Goal: Register for event/course

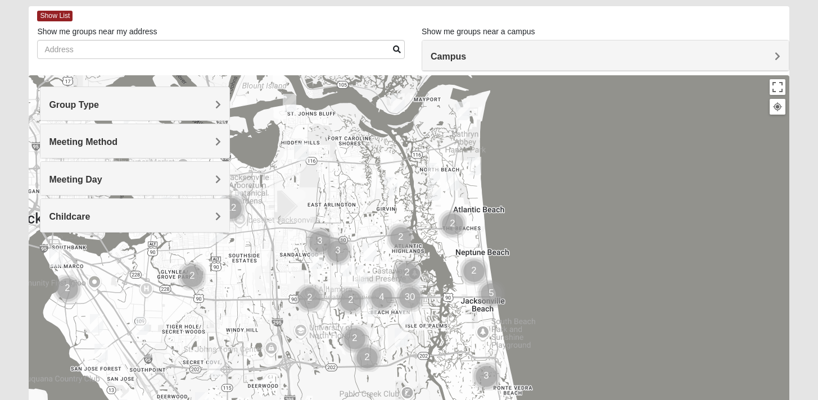
scroll to position [55, 0]
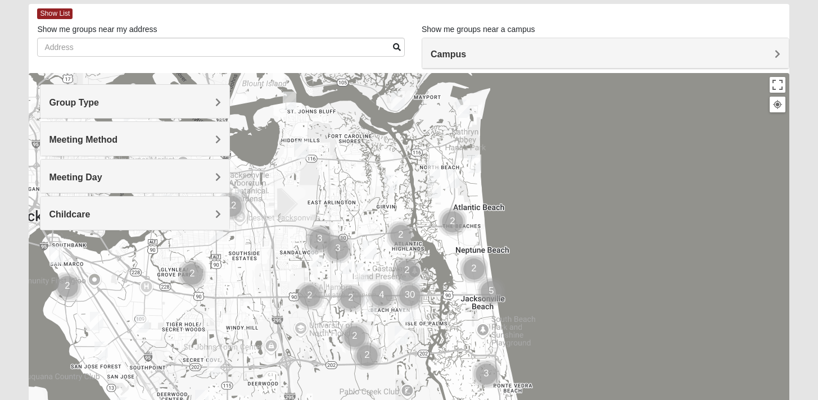
click at [511, 53] on h4 "Campus" at bounding box center [606, 54] width 350 height 11
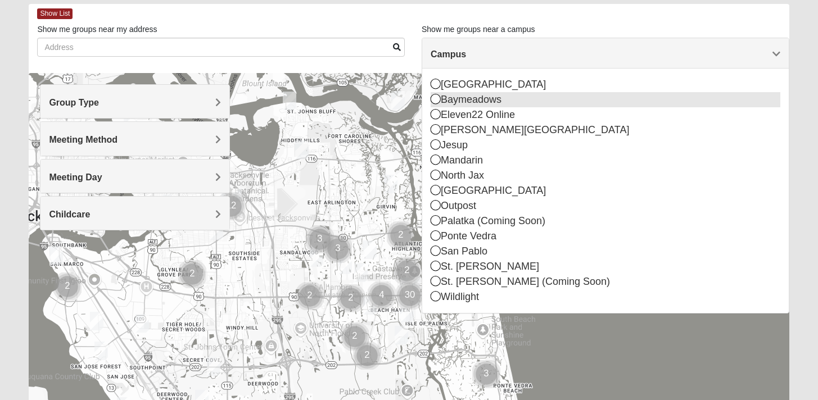
click at [434, 99] on icon at bounding box center [436, 99] width 10 height 10
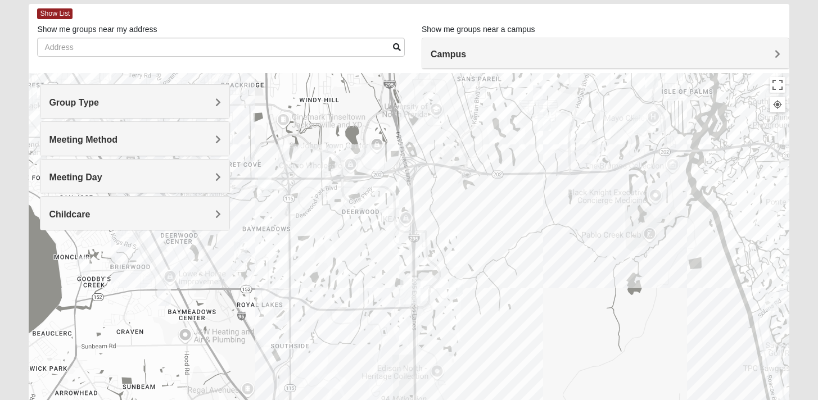
click at [572, 160] on div at bounding box center [409, 298] width 760 height 450
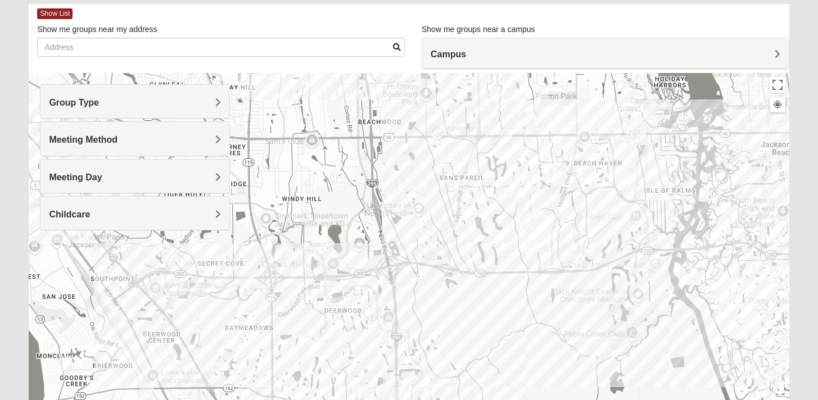
drag, startPoint x: 558, startPoint y: 212, endPoint x: 544, endPoint y: 301, distance: 89.9
click at [544, 301] on div at bounding box center [409, 298] width 760 height 450
click at [522, 194] on img "Mens Johnson 32224" at bounding box center [521, 193] width 13 height 19
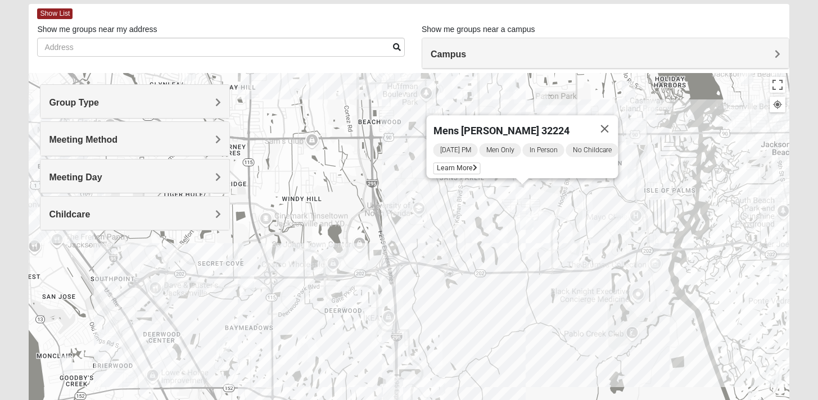
click at [526, 221] on img "1825 Womens Brunetti 32224" at bounding box center [526, 220] width 13 height 19
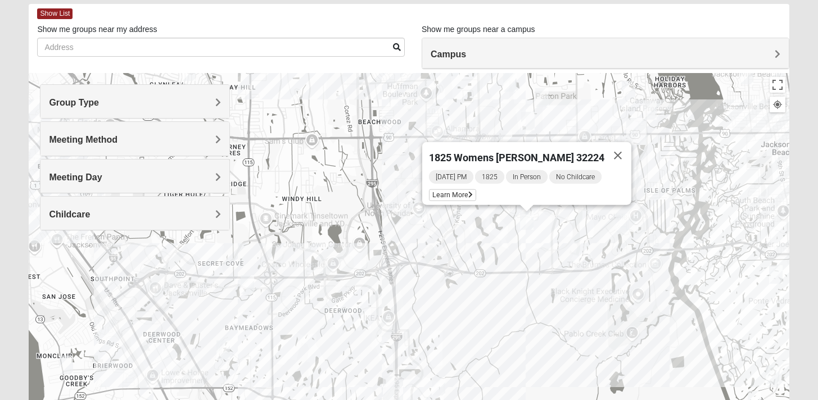
click at [544, 95] on img "Womens Parker/Vereen 32246" at bounding box center [541, 97] width 13 height 19
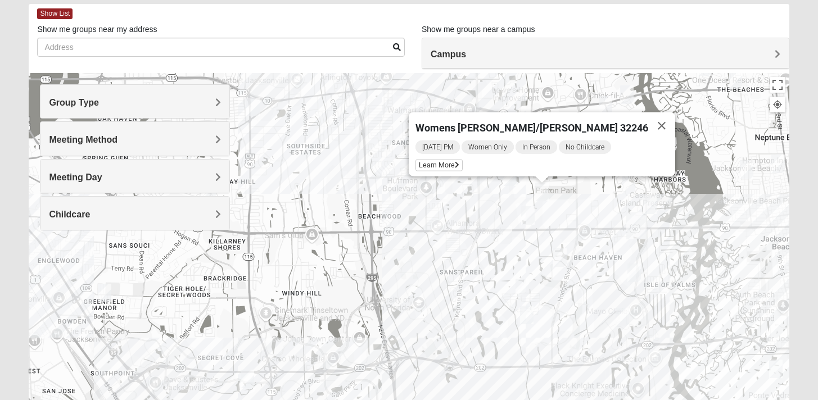
click at [637, 274] on img "Mixed Irish 32224" at bounding box center [633, 273] width 13 height 19
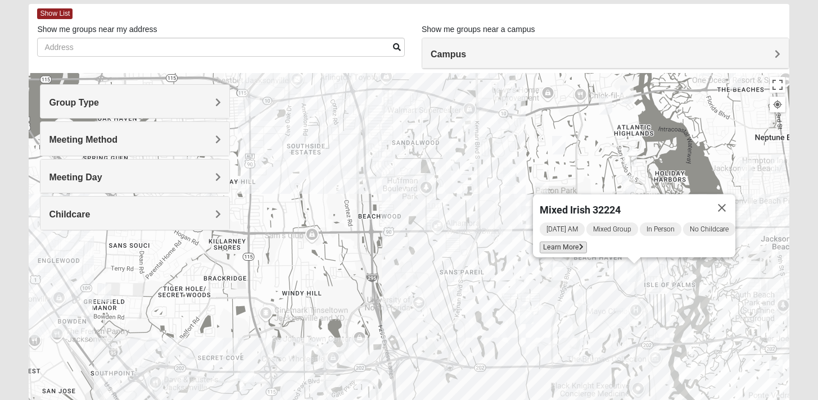
click at [555, 242] on span "Learn More" at bounding box center [563, 248] width 47 height 12
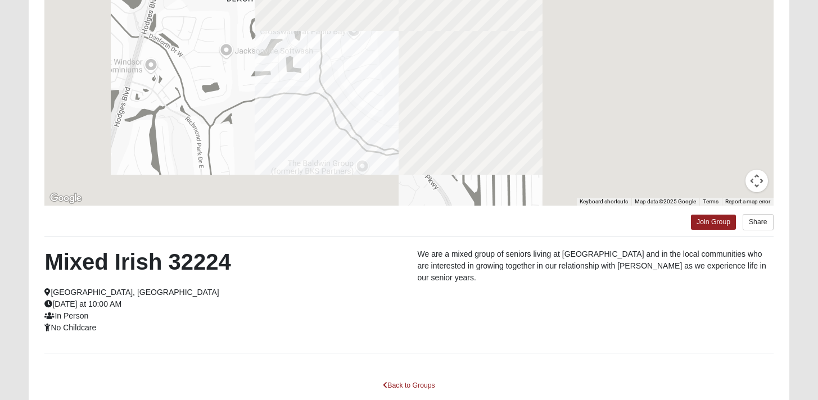
scroll to position [145, 0]
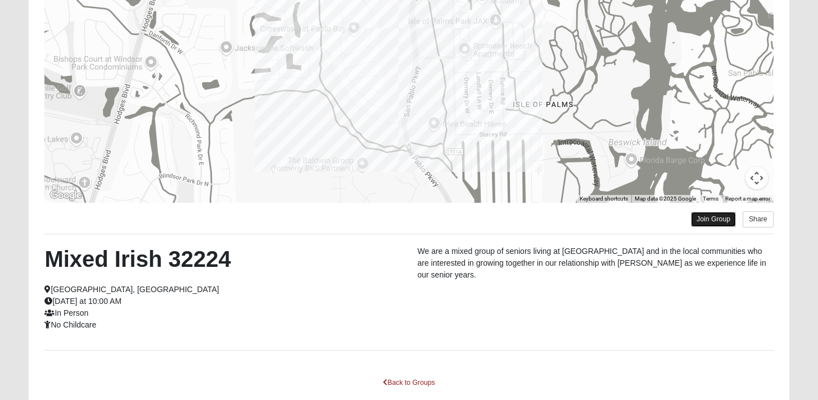
click at [715, 219] on link "Join Group" at bounding box center [713, 219] width 45 height 15
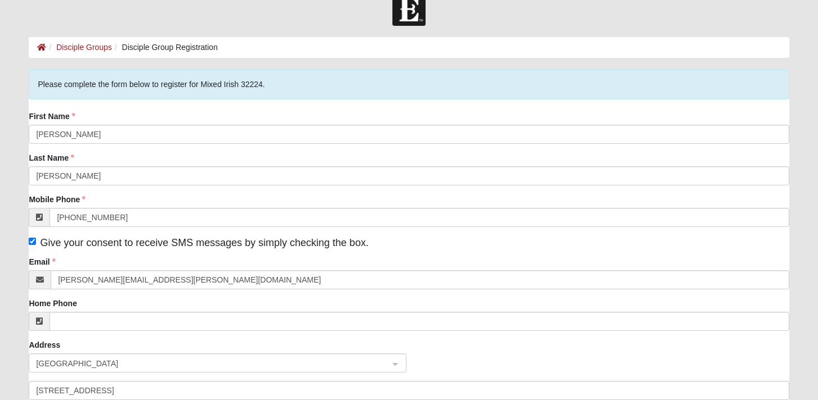
scroll to position [17, 0]
